Goal: Transaction & Acquisition: Purchase product/service

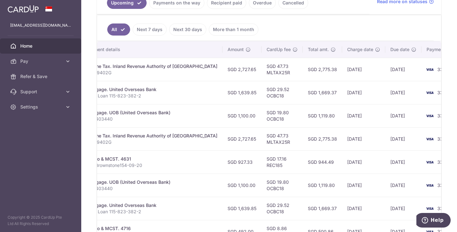
scroll to position [262, 0]
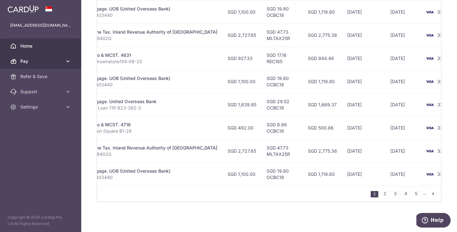
click at [36, 64] on span "Pay" at bounding box center [41, 61] width 42 height 6
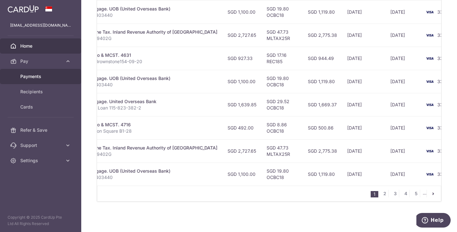
click at [35, 76] on span "Payments" at bounding box center [41, 76] width 42 height 6
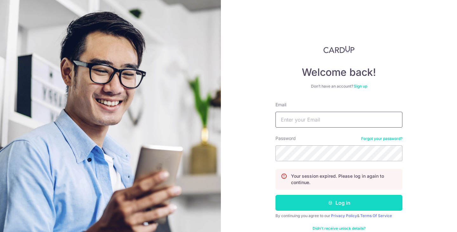
type input "[EMAIL_ADDRESS][DOMAIN_NAME]"
click at [297, 201] on button "Log in" at bounding box center [338, 203] width 127 height 16
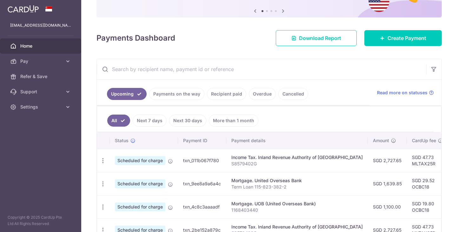
scroll to position [64, 0]
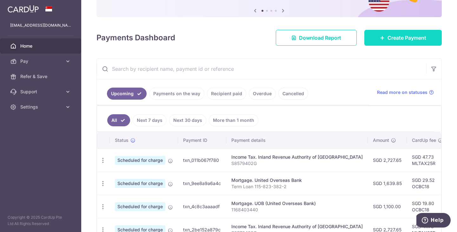
click at [365, 38] on link "Create Payment" at bounding box center [402, 38] width 77 height 16
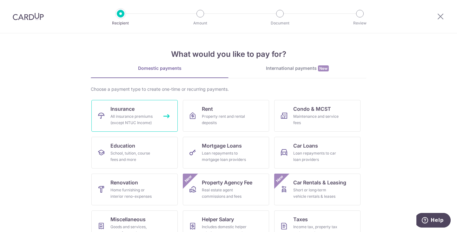
click at [120, 116] on div "All insurance premiums (except NTUC Income)" at bounding box center [133, 119] width 46 height 13
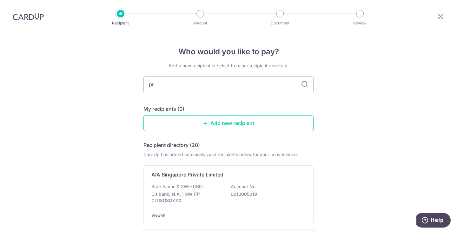
type input "pru"
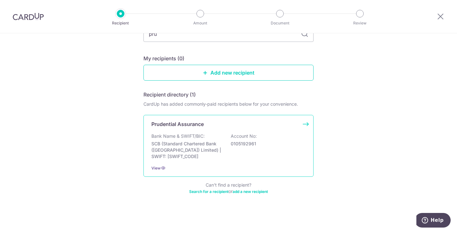
click at [185, 145] on p "SCB (Standard Chartered Bank (Singapore) Limited) | SWIFT: SCBLSG22XXX" at bounding box center [186, 150] width 71 height 19
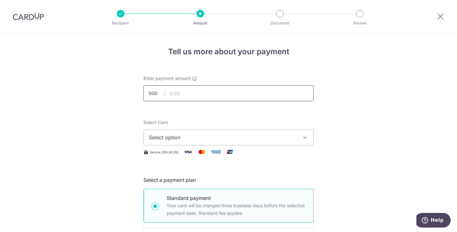
click at [187, 93] on input "text" at bounding box center [228, 93] width 170 height 16
type input "3,120.00"
click at [269, 137] on span "Select option" at bounding box center [223, 138] width 148 height 8
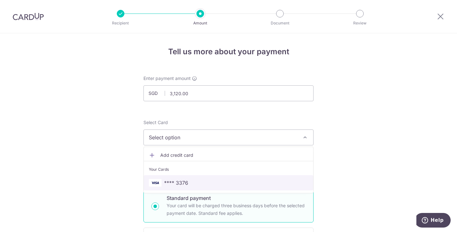
click at [241, 186] on span "**** 3376" at bounding box center [228, 183] width 159 height 8
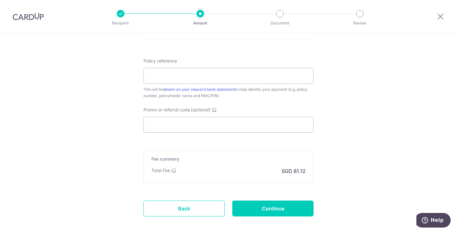
scroll to position [375, 0]
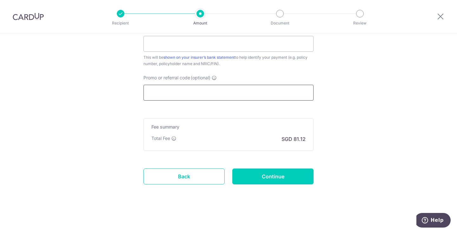
click at [196, 92] on input "Promo or referral code (optional)" at bounding box center [228, 93] width 170 height 16
paste input "OCBC155"
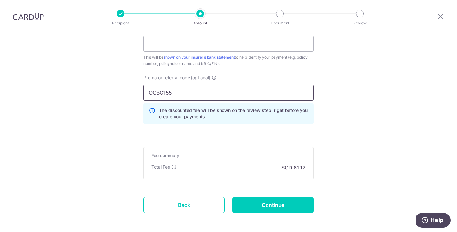
type input "OCBC155"
click at [314, 121] on div "Promo or referral code (optional) OCBC155 The discounted fee will be shown on t…" at bounding box center [229, 102] width 178 height 55
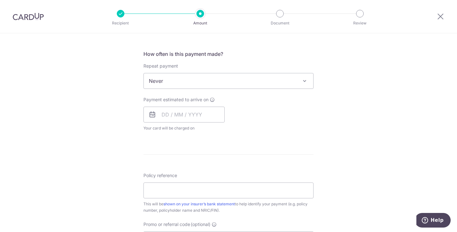
scroll to position [229, 0]
click at [208, 116] on input "text" at bounding box center [183, 114] width 81 height 16
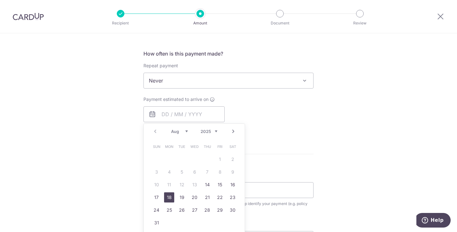
click at [169, 198] on link "18" at bounding box center [169, 197] width 10 height 10
type input "18/08/2025"
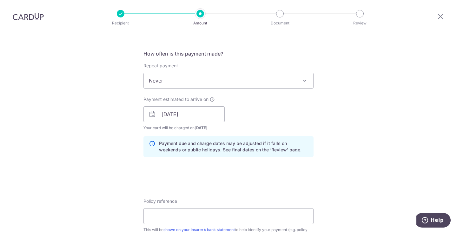
click at [265, 112] on div "Payment estimated to arrive on 18/08/2025 Prev Next Aug Sep Oct Nov Dec 2025 20…" at bounding box center [229, 113] width 178 height 35
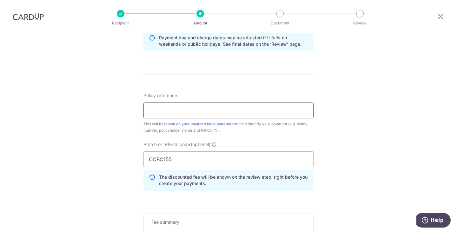
scroll to position [335, 0]
click at [232, 109] on input "Policy reference" at bounding box center [228, 110] width 170 height 16
click at [400, 93] on div "Tell us more about your payment Enter payment amount SGD 3,120.00 3120.00 Selec…" at bounding box center [228, 12] width 457 height 629
click at [180, 115] on input "Policy reference" at bounding box center [228, 110] width 170 height 16
type input "82240161"
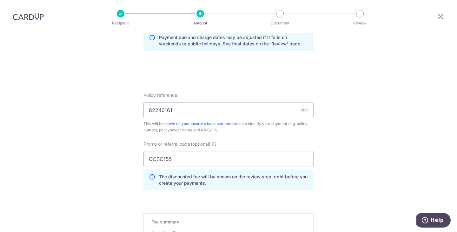
click at [108, 136] on div "Tell us more about your payment Enter payment amount SGD 3,120.00 3120.00 Selec…" at bounding box center [228, 12] width 457 height 629
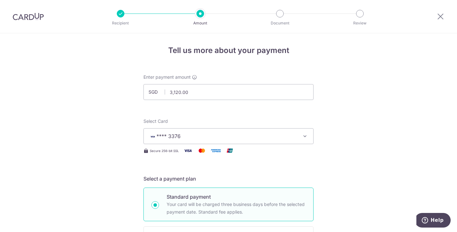
scroll to position [0, 0]
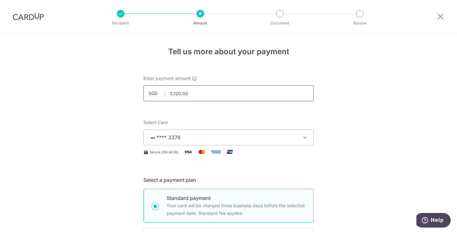
click at [199, 95] on input "3,120.00" at bounding box center [228, 93] width 170 height 16
type input "3157"
type input "3,157.00"
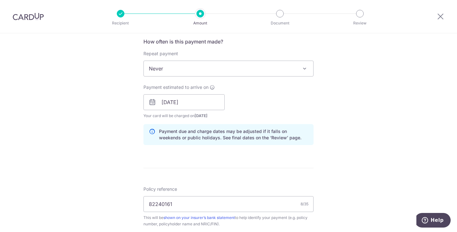
scroll to position [247, 0]
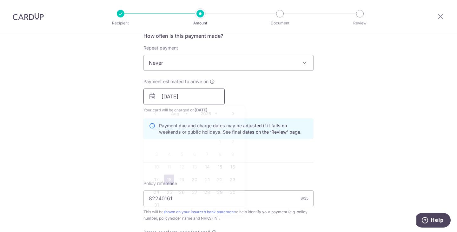
click at [202, 97] on input "18/08/2025" at bounding box center [183, 97] width 81 height 16
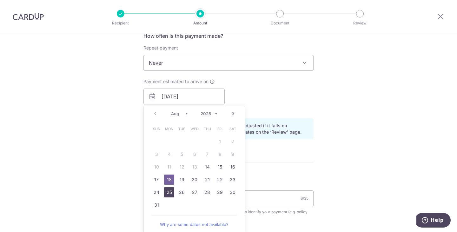
click at [168, 192] on link "25" at bounding box center [169, 192] width 10 height 10
type input "[DATE]"
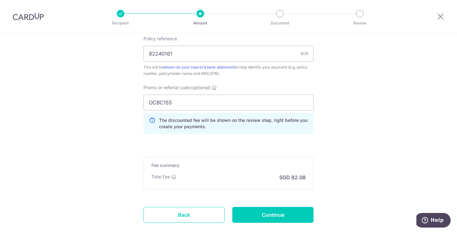
scroll to position [430, 0]
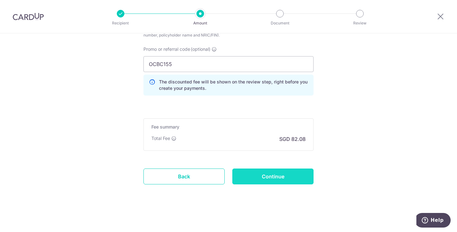
click at [285, 171] on input "Continue" at bounding box center [272, 177] width 81 height 16
type input "Create Schedule"
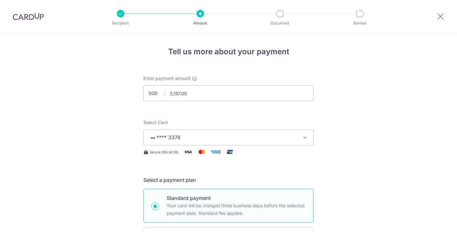
scroll to position [439, 0]
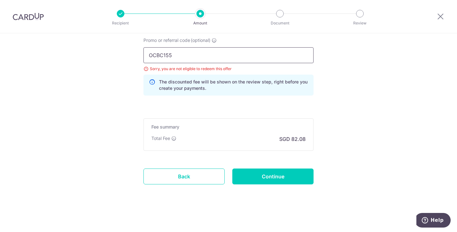
drag, startPoint x: 194, startPoint y: 56, endPoint x: 0, endPoint y: 92, distance: 196.8
paste input "MILELION"
type input "MILELION"
click at [256, 174] on input "Continue" at bounding box center [272, 177] width 81 height 16
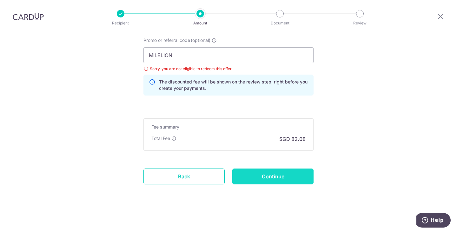
type input "Update Schedule"
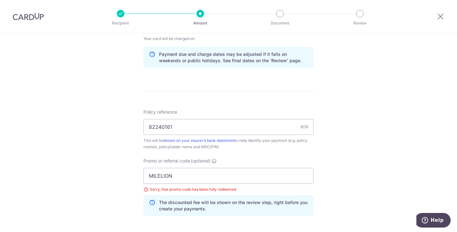
scroll to position [304, 0]
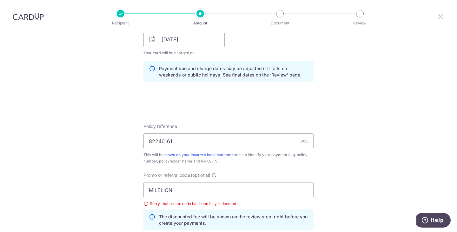
click at [440, 16] on icon at bounding box center [441, 16] width 8 height 8
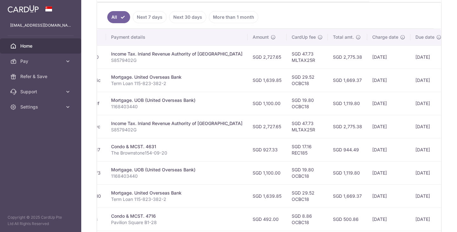
scroll to position [0, 151]
